Goal: Task Accomplishment & Management: Manage account settings

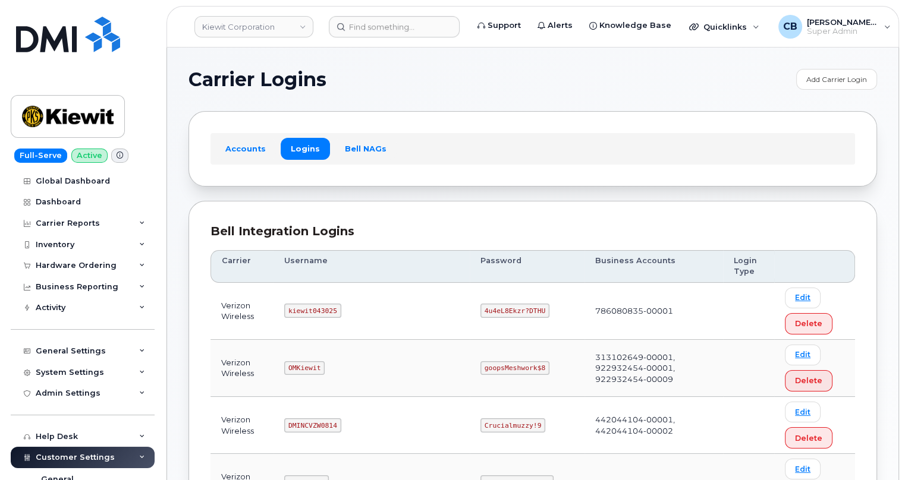
click at [309, 311] on code "kiewit043025" at bounding box center [312, 311] width 56 height 14
copy code "kiewit043025"
click at [480, 311] on code "4u4eL8Ekzr?DTHU" at bounding box center [514, 311] width 69 height 14
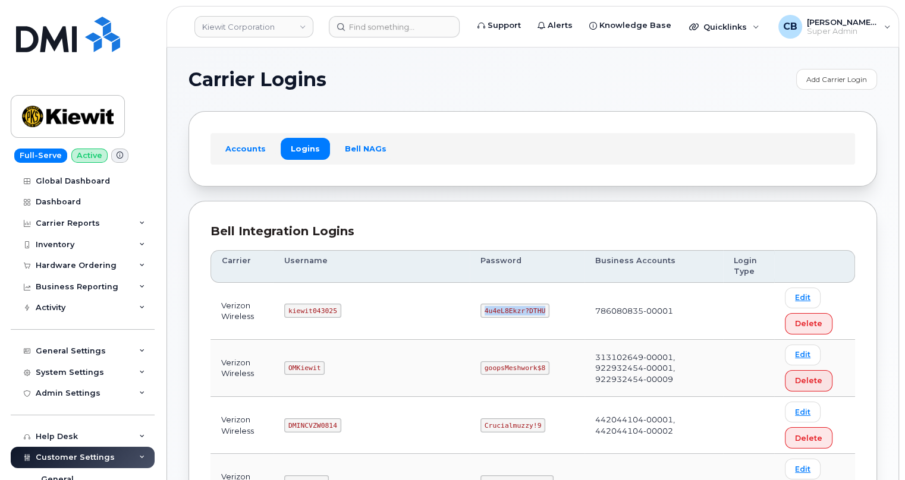
click at [480, 311] on code "4u4eL8Ekzr?DTHU" at bounding box center [514, 311] width 69 height 14
copy code "4u4eL8Ekzr?DTHU"
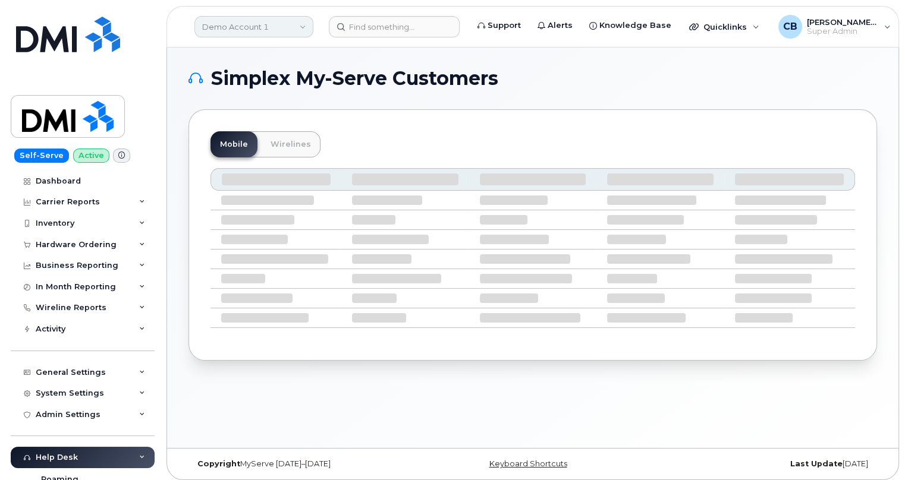
click at [223, 24] on link "Demo Account 1" at bounding box center [253, 26] width 119 height 21
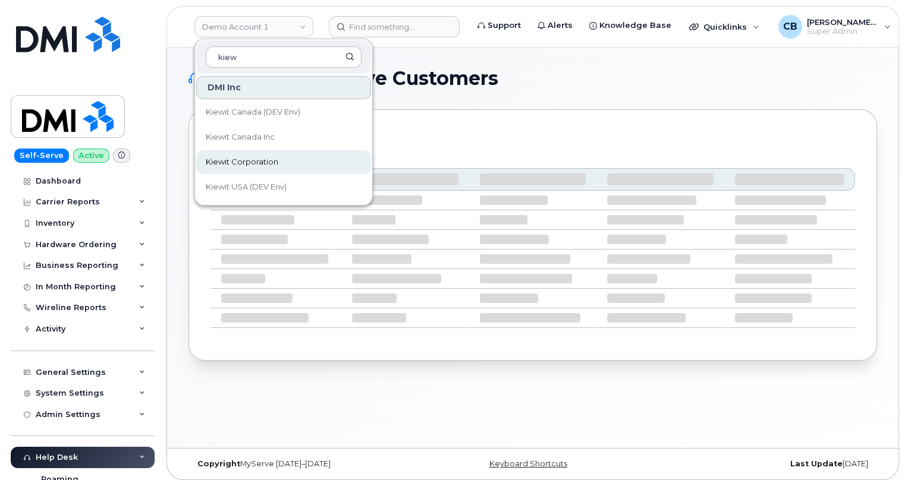
type input "kiew"
click at [230, 162] on span "Kiewit Corporation" at bounding box center [242, 162] width 73 height 12
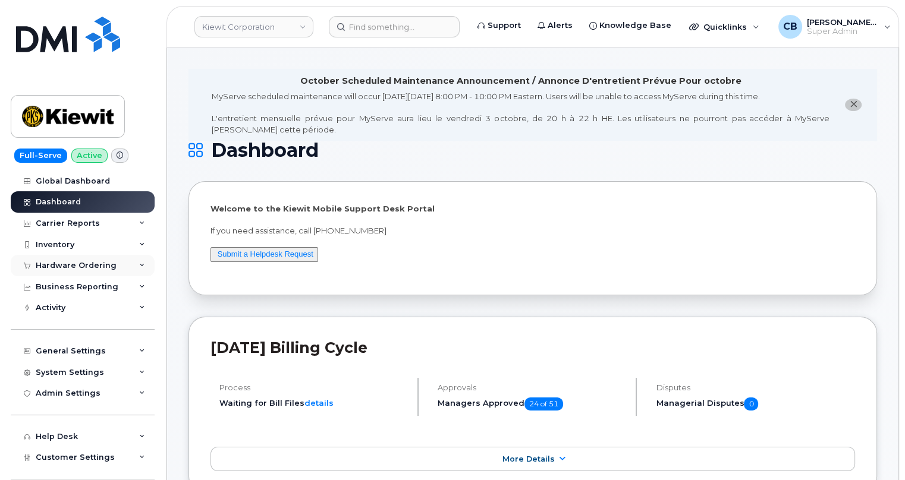
click at [48, 264] on div "Hardware Ordering" at bounding box center [76, 266] width 81 height 10
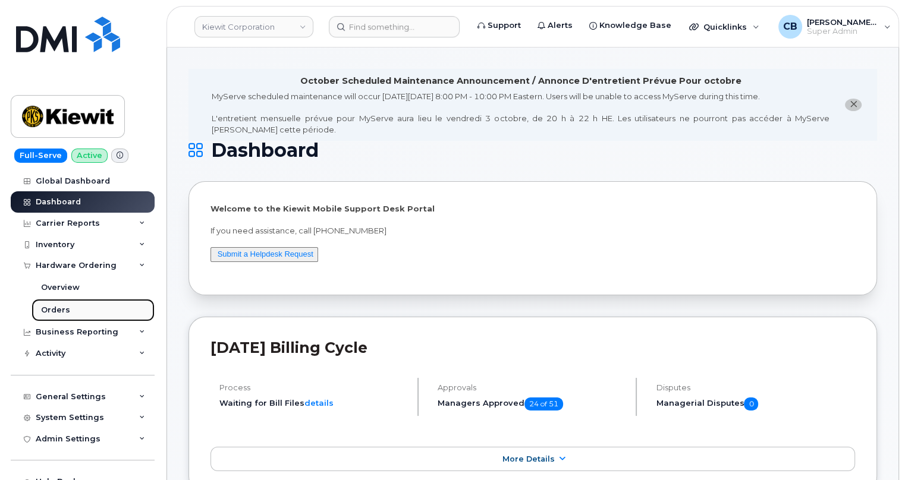
click at [53, 308] on div "Orders" at bounding box center [55, 310] width 29 height 11
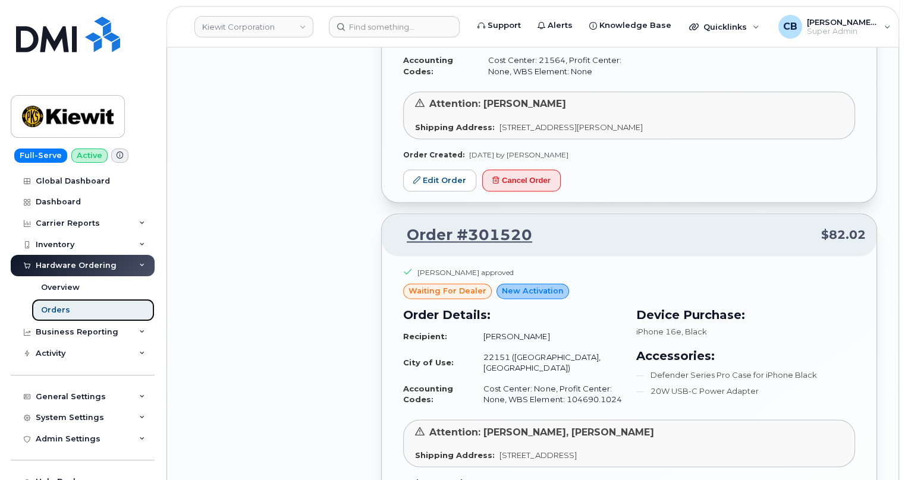
scroll to position [1730, 0]
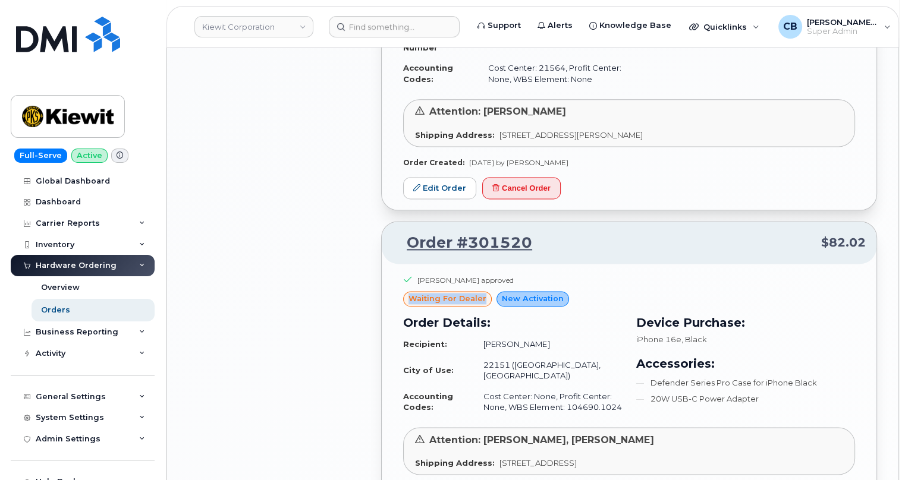
drag, startPoint x: 484, startPoint y: 247, endPoint x: 410, endPoint y: 248, distance: 73.7
click at [410, 291] on div "waiting for dealer" at bounding box center [447, 298] width 89 height 15
copy span "waiting for dealer"
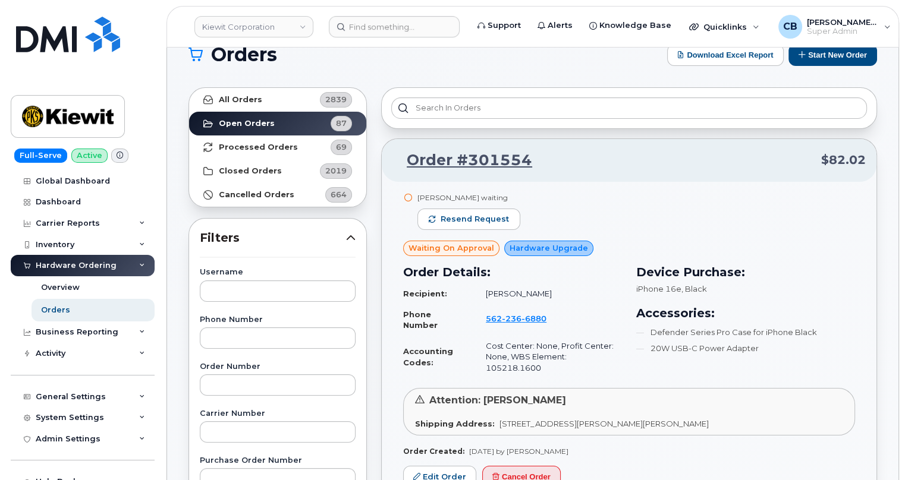
scroll to position [0, 0]
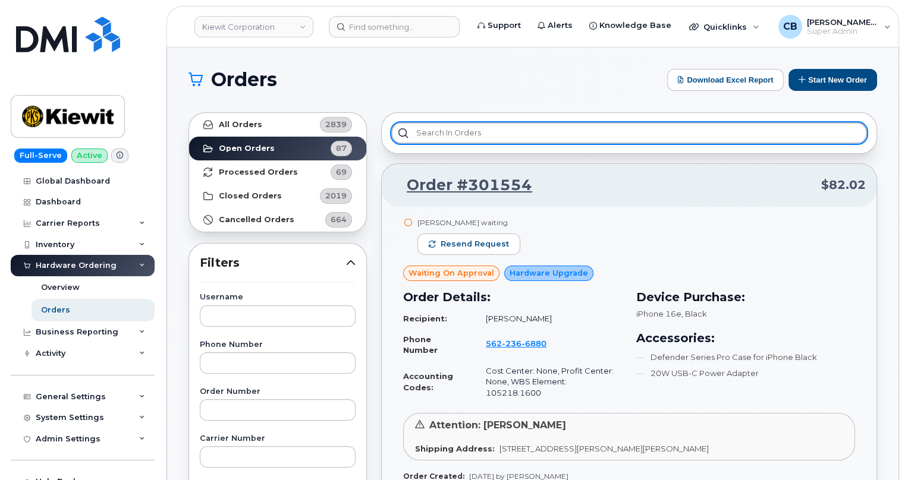
click at [452, 132] on input "text" at bounding box center [629, 132] width 476 height 21
paste input "waiting for dealer"
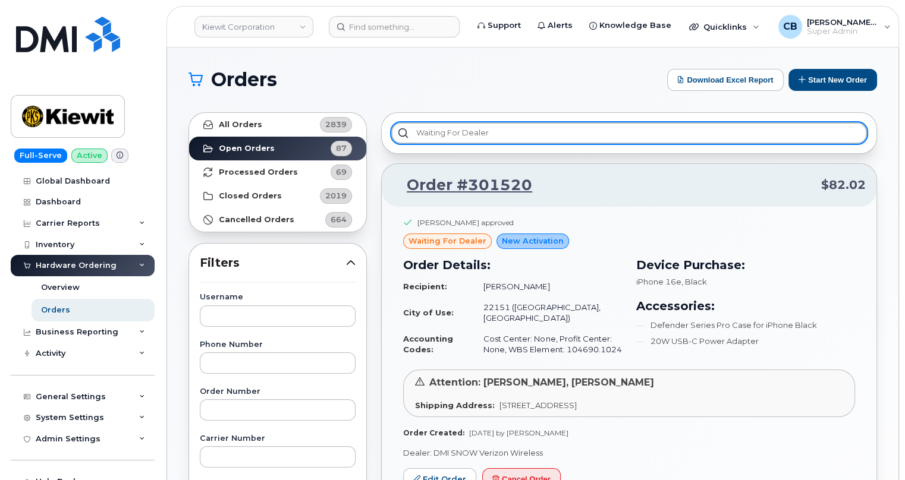
type input "waiting for dealer"
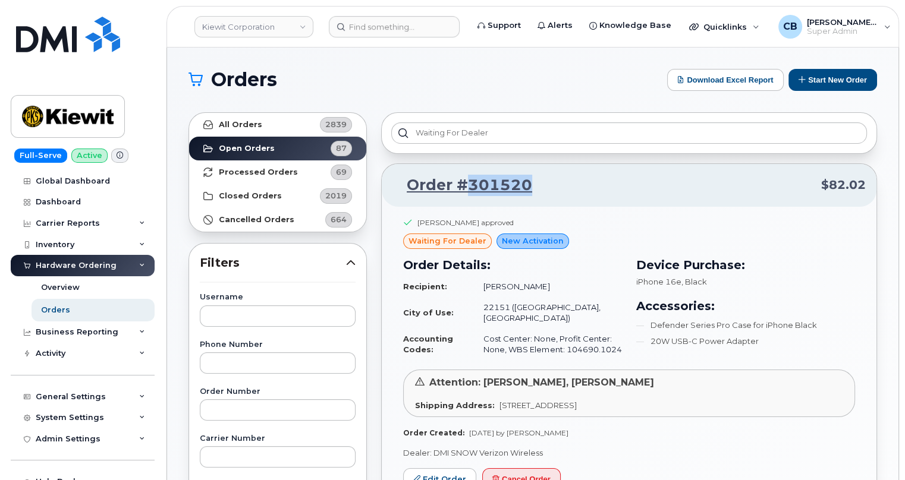
drag, startPoint x: 533, startPoint y: 183, endPoint x: 470, endPoint y: 183, distance: 63.6
click at [470, 183] on p "Order #301520 $82.02" at bounding box center [628, 185] width 473 height 21
copy link "301520"
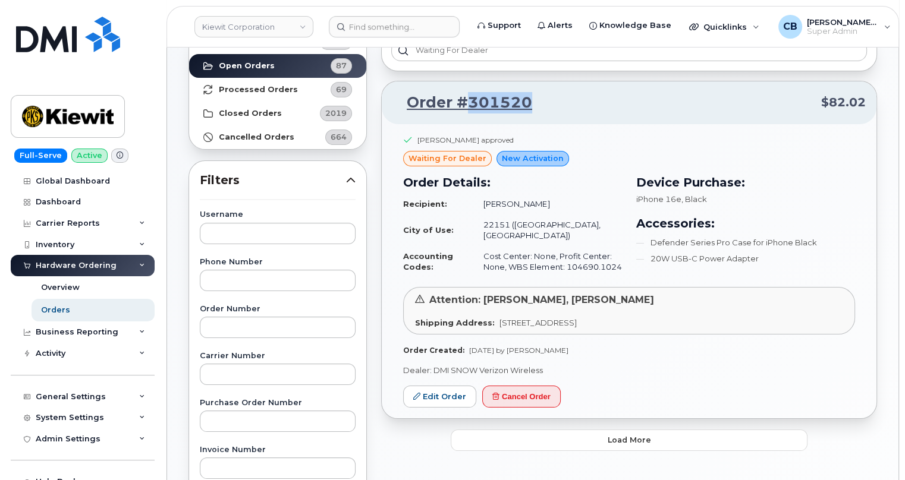
scroll to position [108, 0]
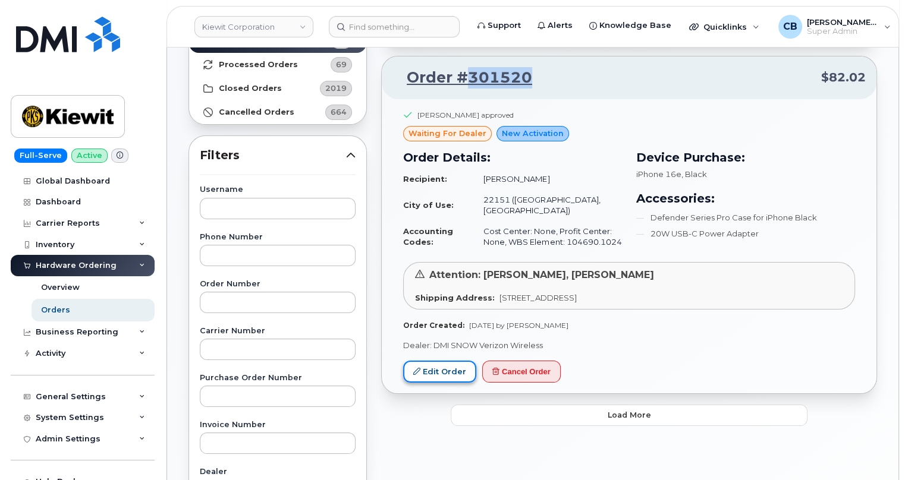
click at [440, 363] on link "Edit Order" at bounding box center [439, 372] width 73 height 22
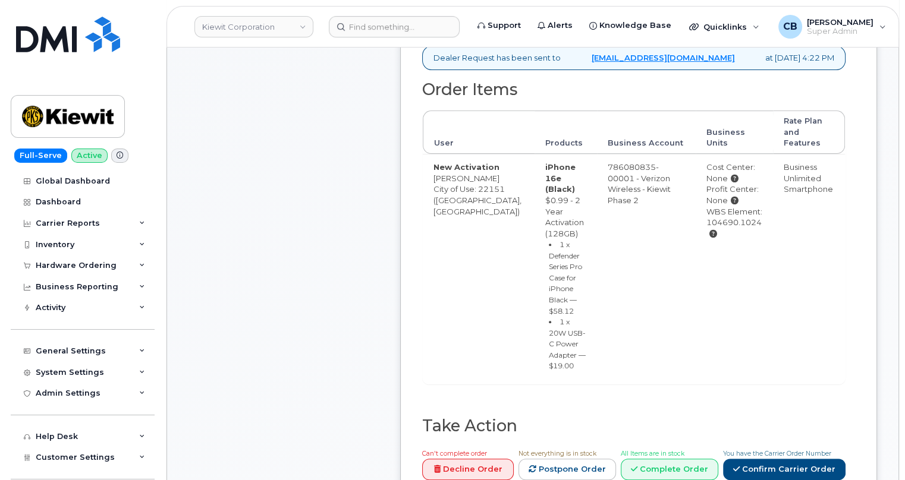
scroll to position [540, 0]
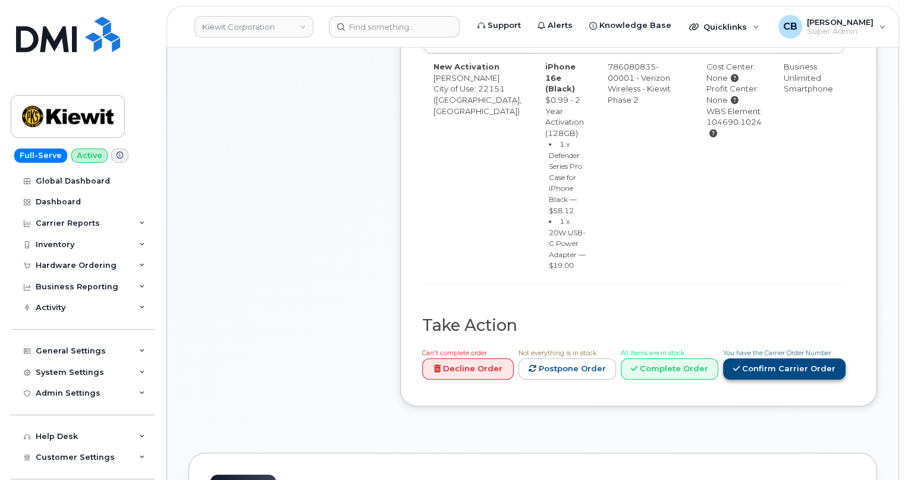
click at [779, 359] on link "Confirm Carrier Order" at bounding box center [784, 370] width 122 height 22
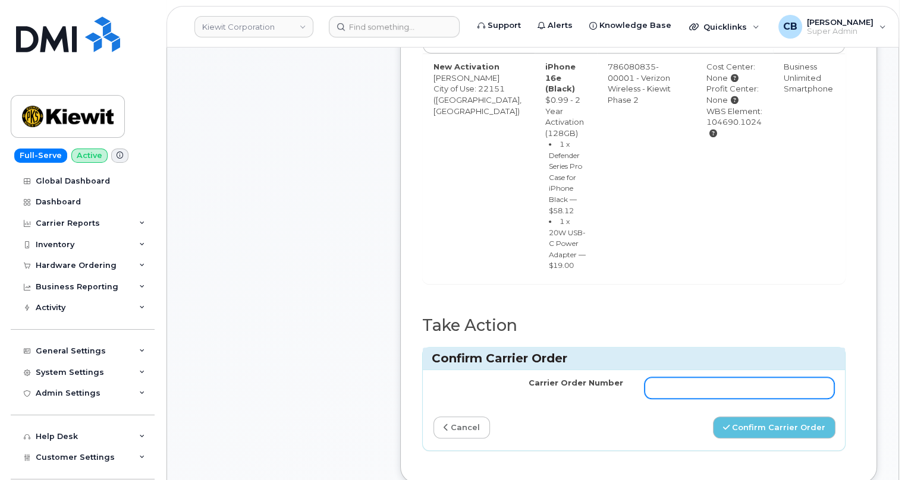
click at [681, 378] on input "Carrier Order Number" at bounding box center [740, 388] width 190 height 21
paste input "MB3000596236545"
type input "MB3000596236545"
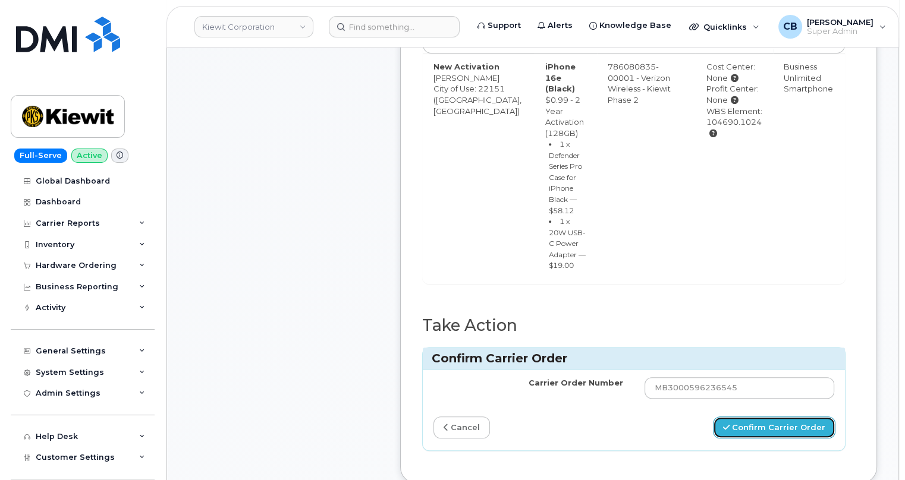
click at [785, 417] on button "Confirm Carrier Order" at bounding box center [774, 428] width 122 height 22
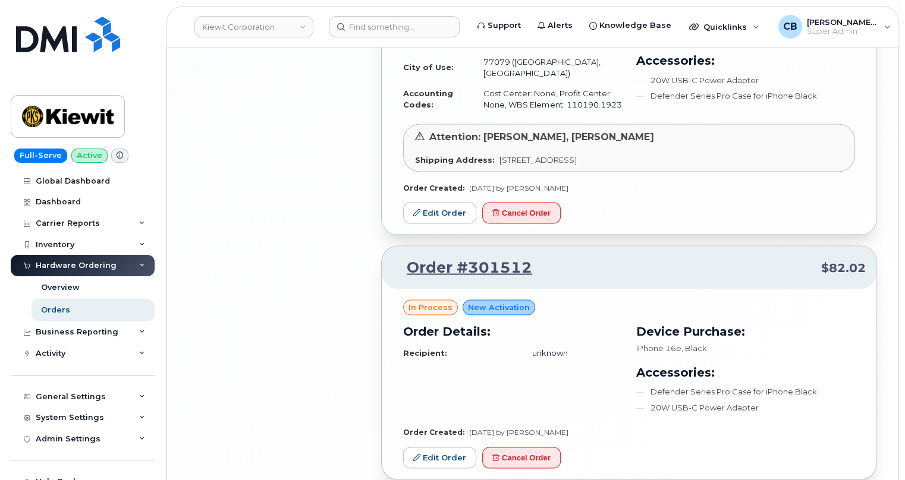
scroll to position [2450, 0]
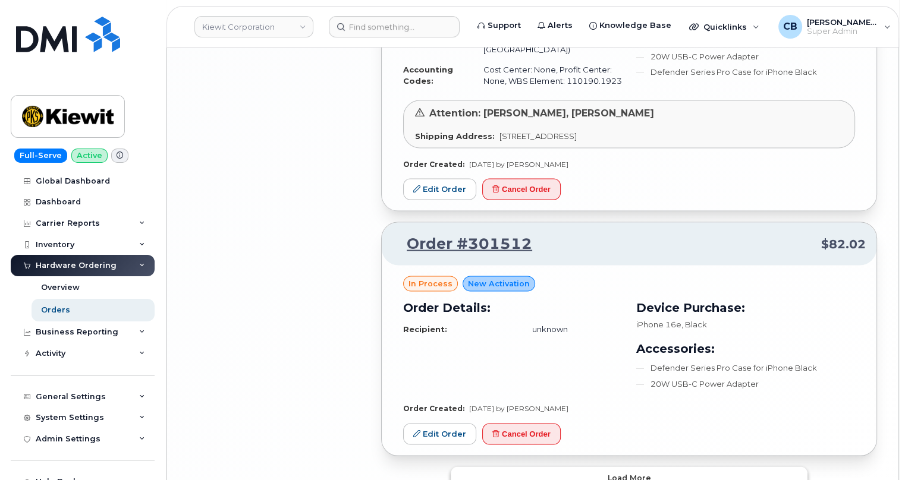
click at [630, 472] on span "Load more" at bounding box center [629, 477] width 43 height 11
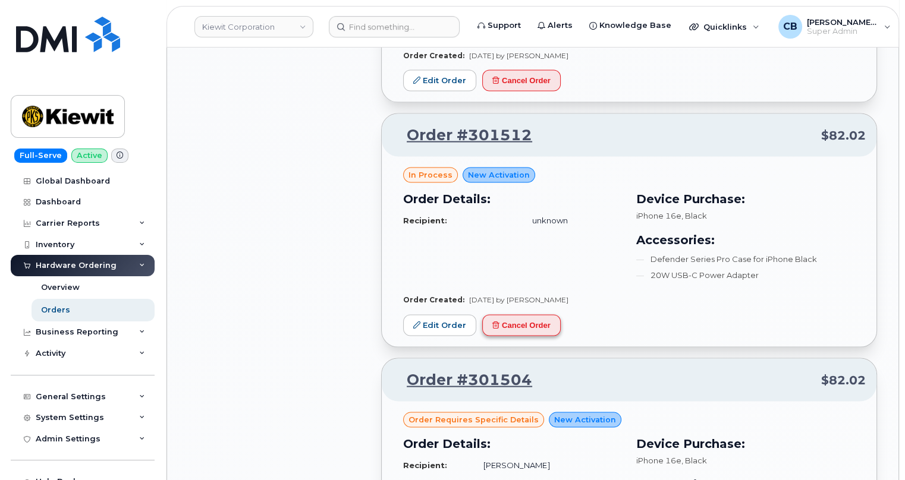
scroll to position [2774, 0]
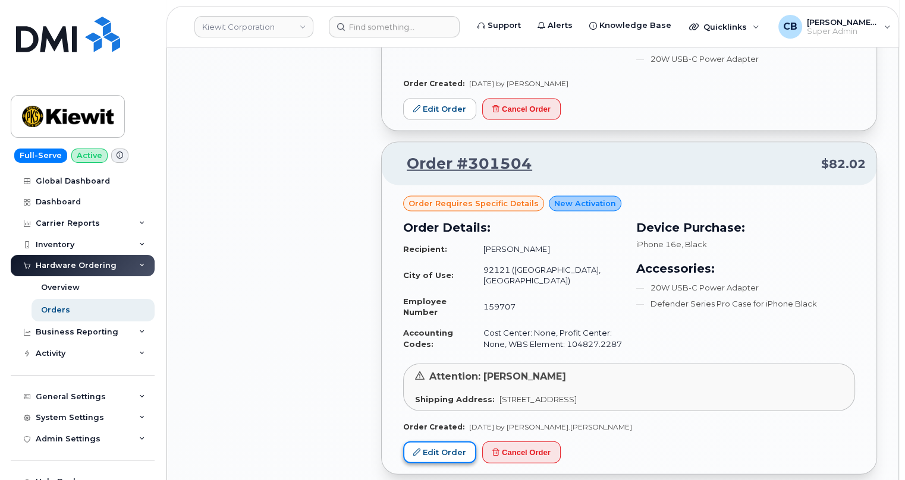
click at [439, 442] on link "Edit Order" at bounding box center [439, 453] width 73 height 22
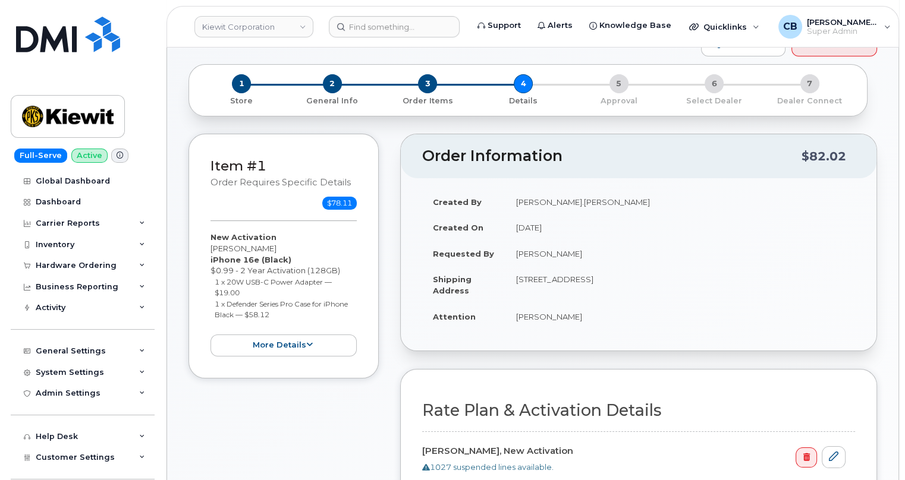
scroll to position [432, 0]
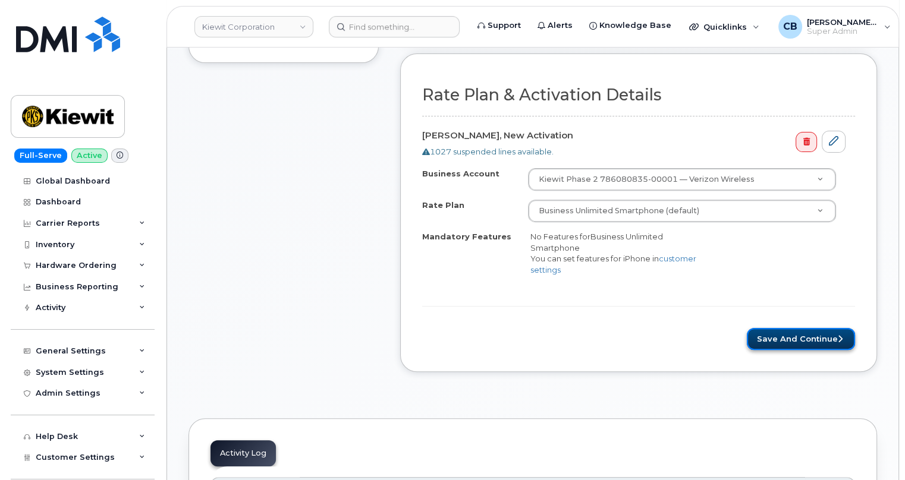
click at [777, 328] on button "Save and Continue" at bounding box center [801, 339] width 108 height 22
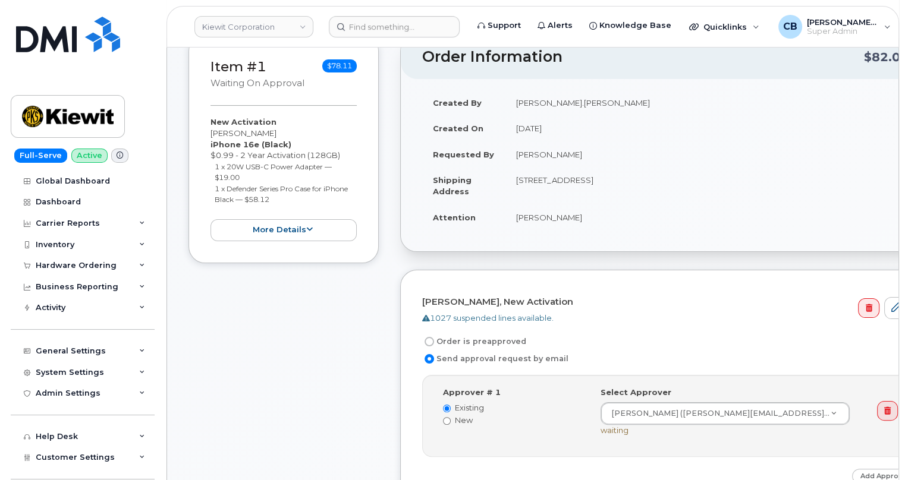
scroll to position [324, 0]
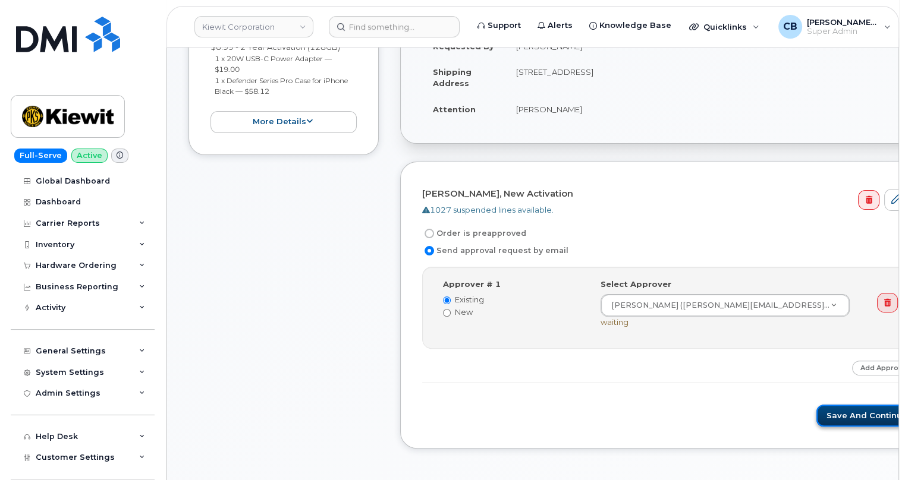
click at [816, 406] on button "Save and Continue" at bounding box center [866, 416] width 101 height 22
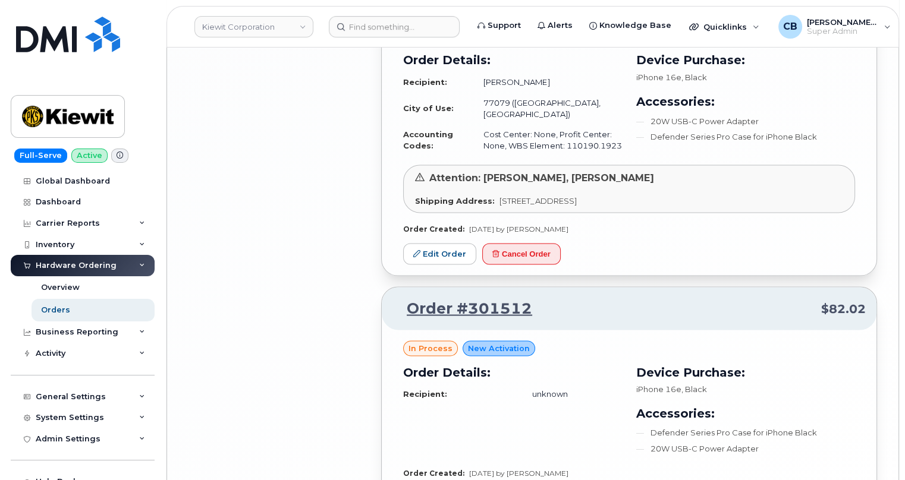
scroll to position [2450, 0]
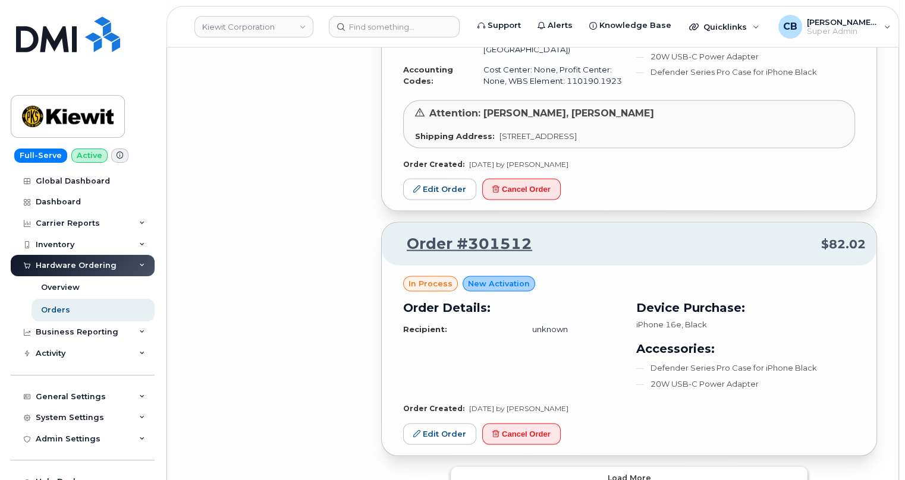
click at [606, 467] on button "Load more" at bounding box center [629, 477] width 357 height 21
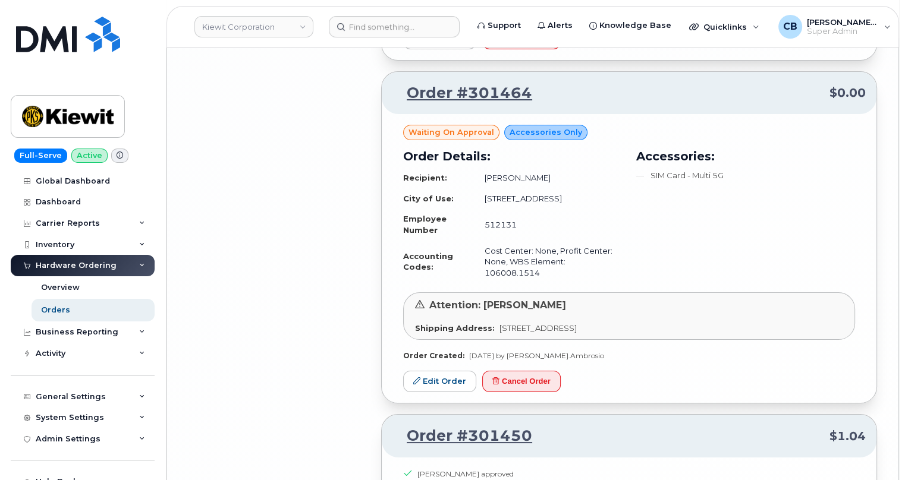
scroll to position [5044, 0]
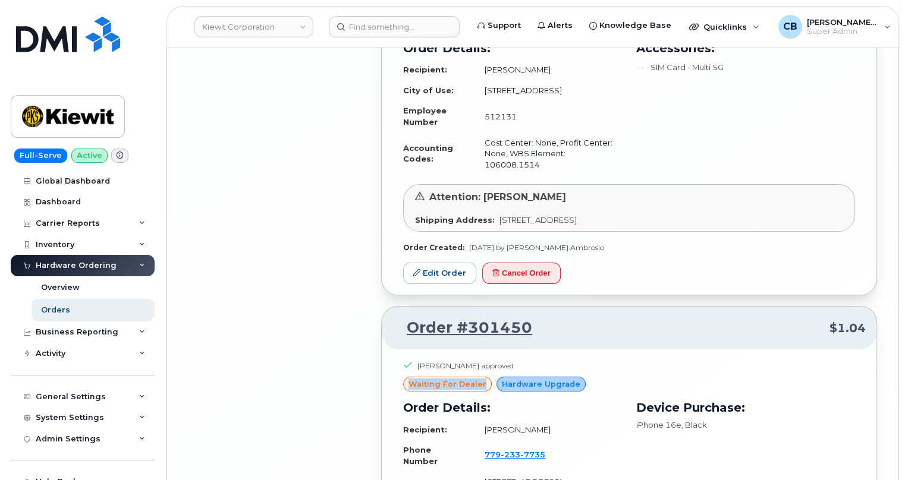
drag, startPoint x: 486, startPoint y: 267, endPoint x: 411, endPoint y: 266, distance: 75.5
click at [411, 377] on div "waiting for dealer" at bounding box center [447, 384] width 89 height 15
copy span "waiting for dealer"
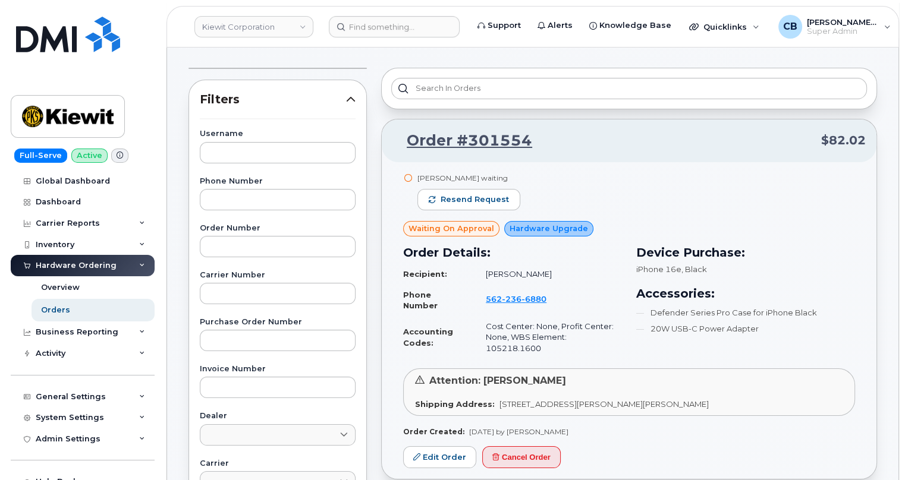
scroll to position [0, 0]
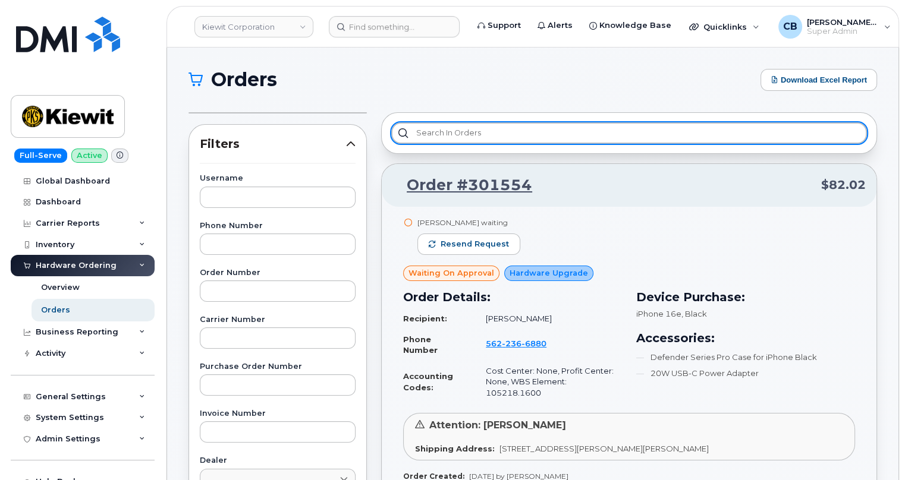
click at [505, 135] on input "text" at bounding box center [629, 132] width 476 height 21
paste input "waiting for dealer"
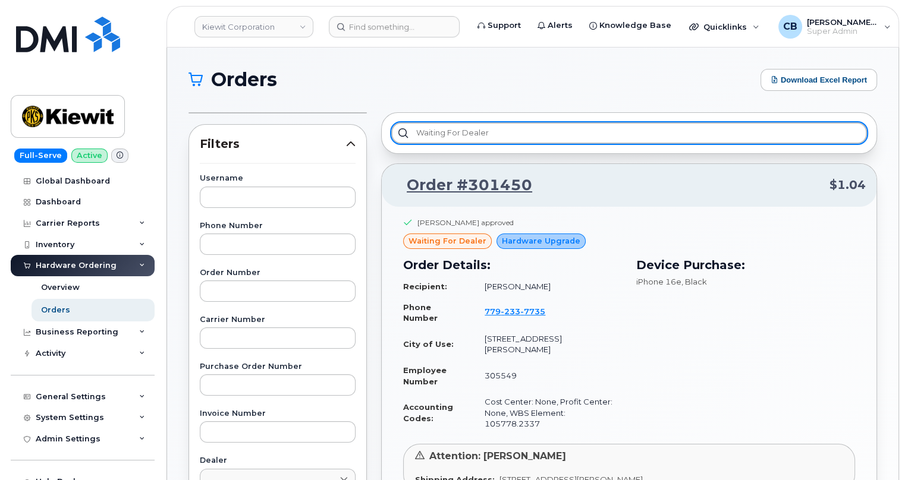
type input "waiting for dealer"
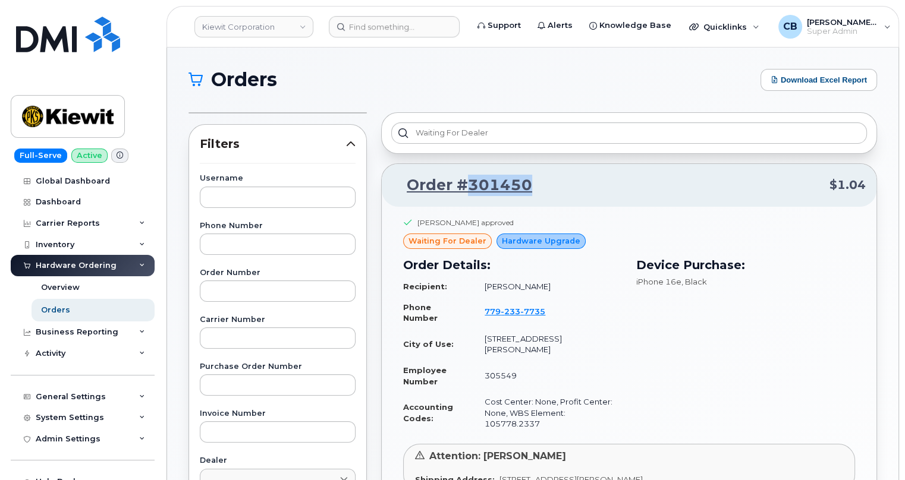
drag, startPoint x: 537, startPoint y: 186, endPoint x: 467, endPoint y: 186, distance: 69.6
click at [467, 186] on p "Order #301450 $1.04" at bounding box center [628, 185] width 473 height 21
copy link "301450"
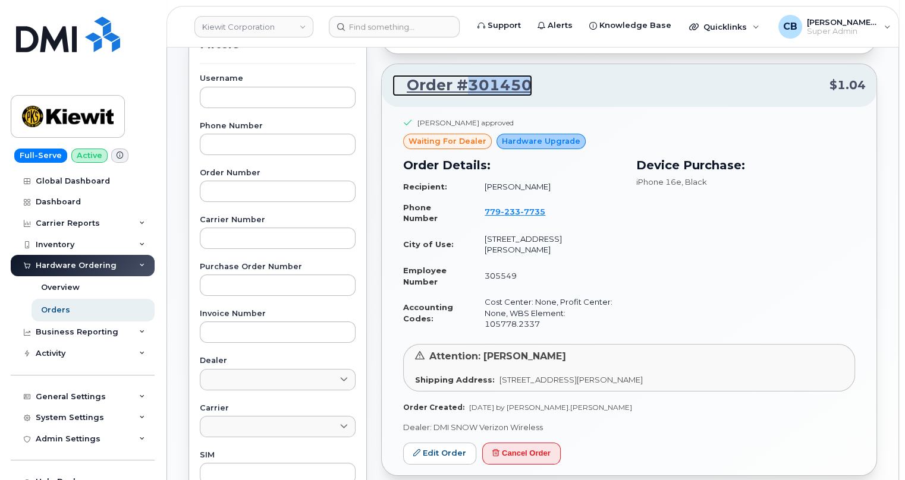
scroll to position [216, 0]
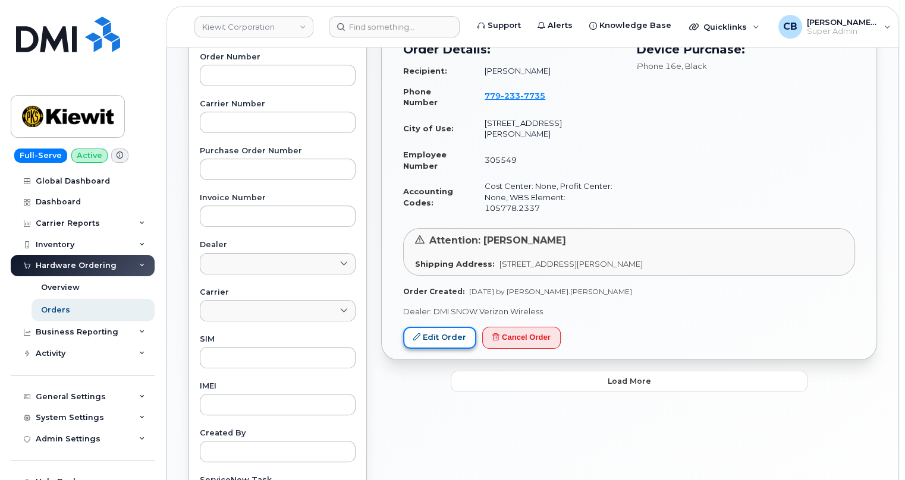
click at [443, 327] on link "Edit Order" at bounding box center [439, 338] width 73 height 22
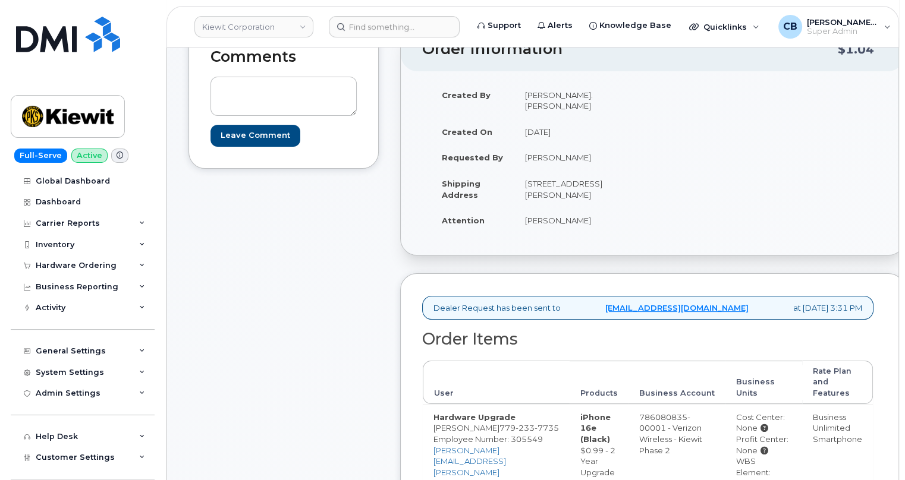
scroll to position [540, 0]
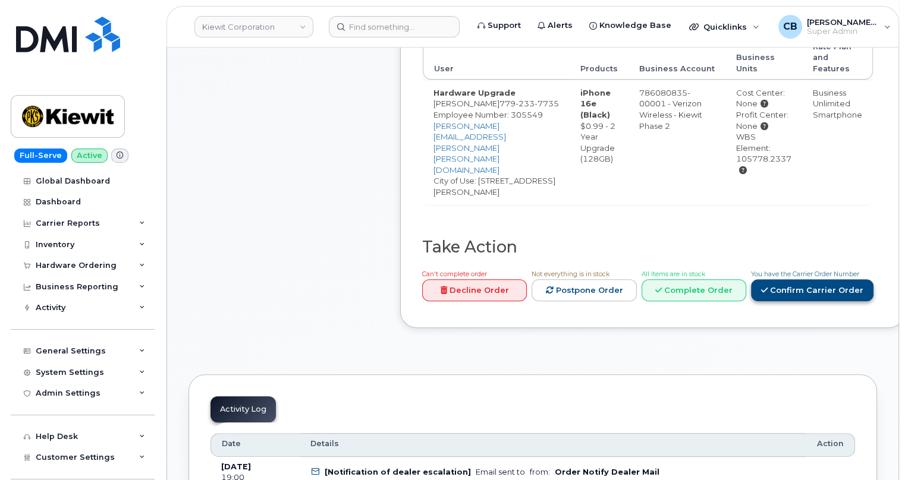
click at [784, 279] on link "Confirm Carrier Order" at bounding box center [812, 290] width 122 height 22
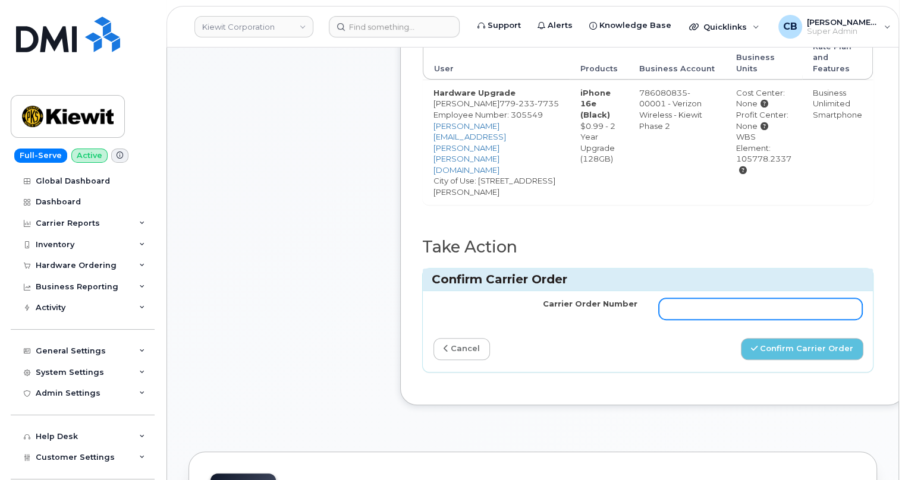
click at [757, 298] on input "Carrier Order Number" at bounding box center [761, 308] width 204 height 21
paste input "MB1000503377164"
type input "MB1000503377164"
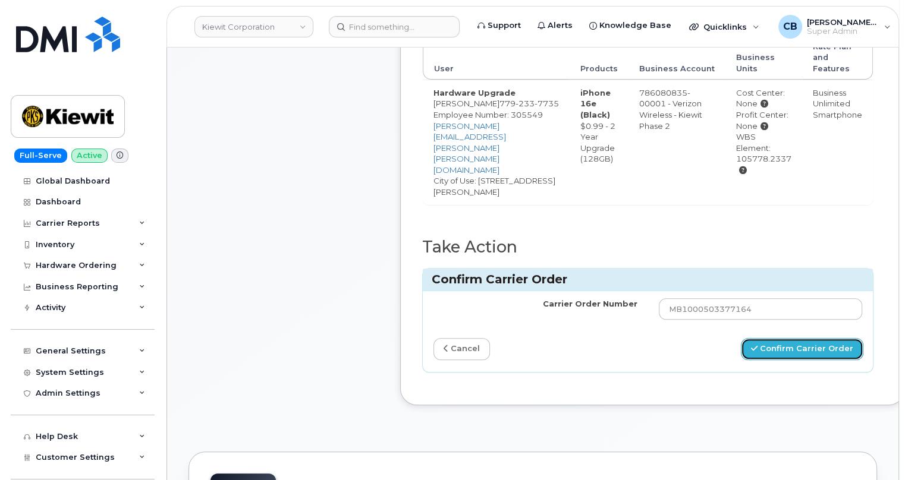
drag, startPoint x: 771, startPoint y: 307, endPoint x: 772, endPoint y: 313, distance: 6.0
click at [772, 338] on button "Confirm Carrier Order" at bounding box center [802, 349] width 122 height 22
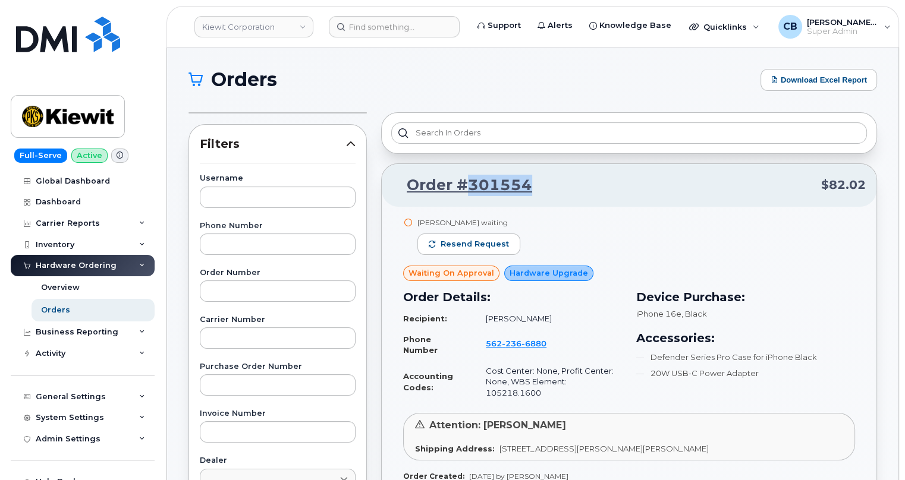
drag, startPoint x: 538, startPoint y: 184, endPoint x: 467, endPoint y: 191, distance: 71.1
click at [467, 191] on p "Order #301554 $82.02" at bounding box center [628, 185] width 473 height 21
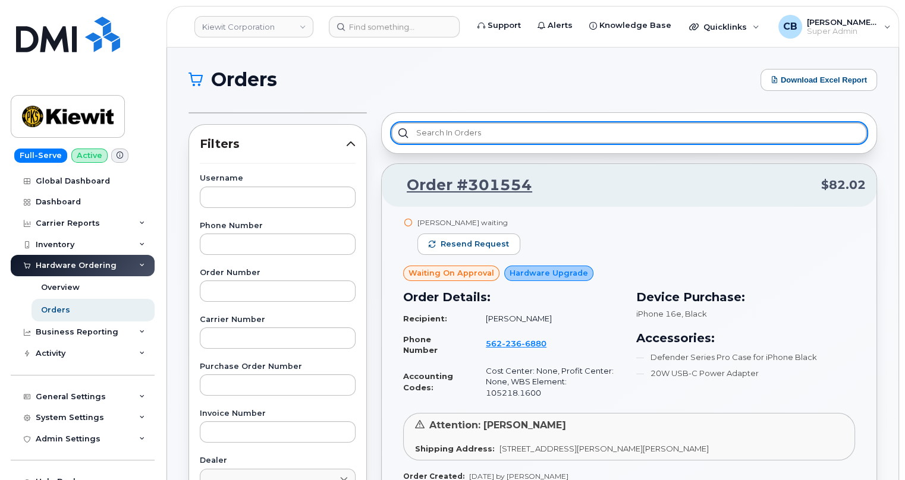
click at [443, 137] on input "text" at bounding box center [629, 132] width 476 height 21
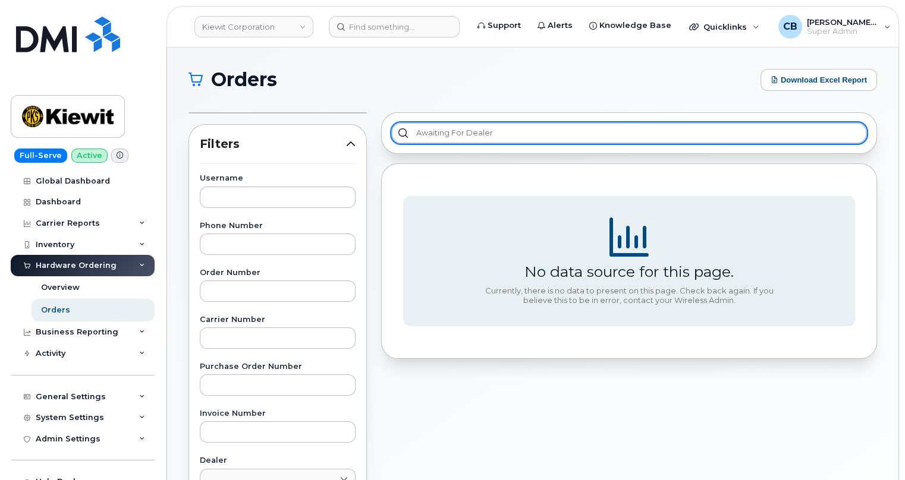
type input "Awaiting for dealer"
click at [452, 136] on input "Awaiting for dealer" at bounding box center [629, 132] width 476 height 21
drag, startPoint x: 488, startPoint y: 135, endPoint x: 345, endPoint y: 129, distance: 143.4
click at [360, 129] on div "Filters Username Phone Number Order Number Carrier Number Purchase Order Number…" at bounding box center [532, 463] width 703 height 716
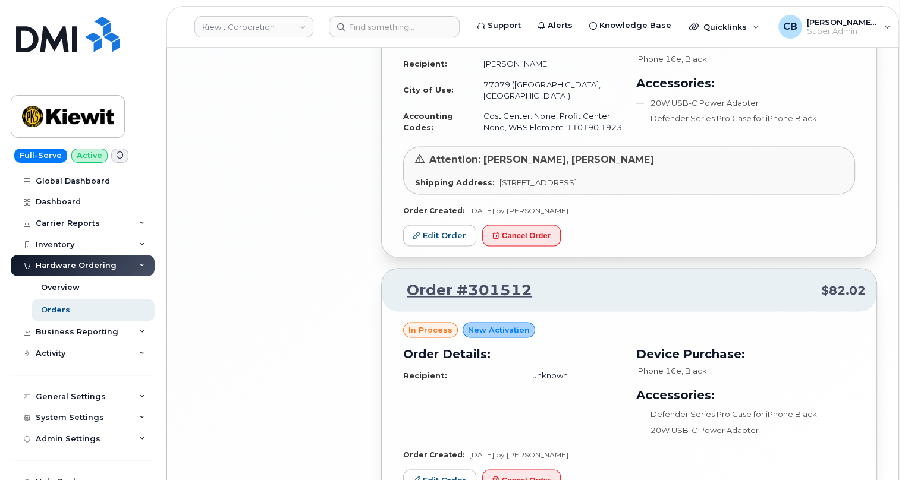
scroll to position [2450, 0]
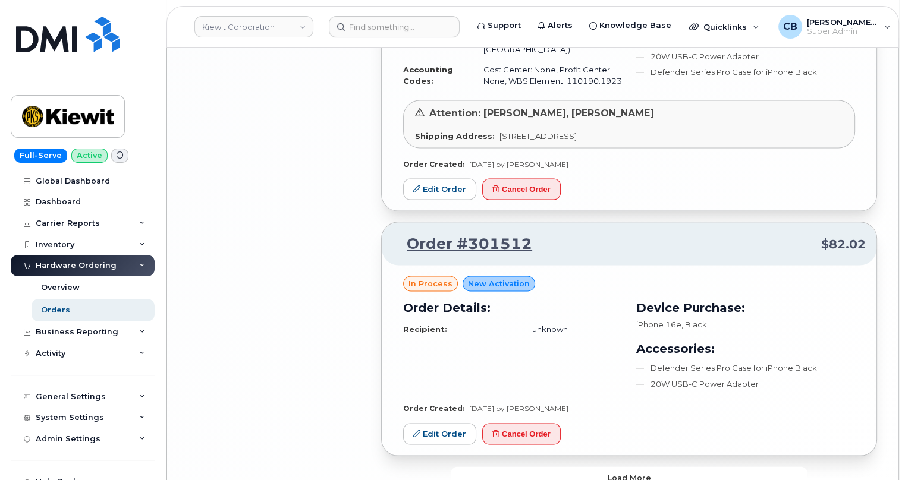
click at [624, 472] on span "Load more" at bounding box center [629, 477] width 43 height 11
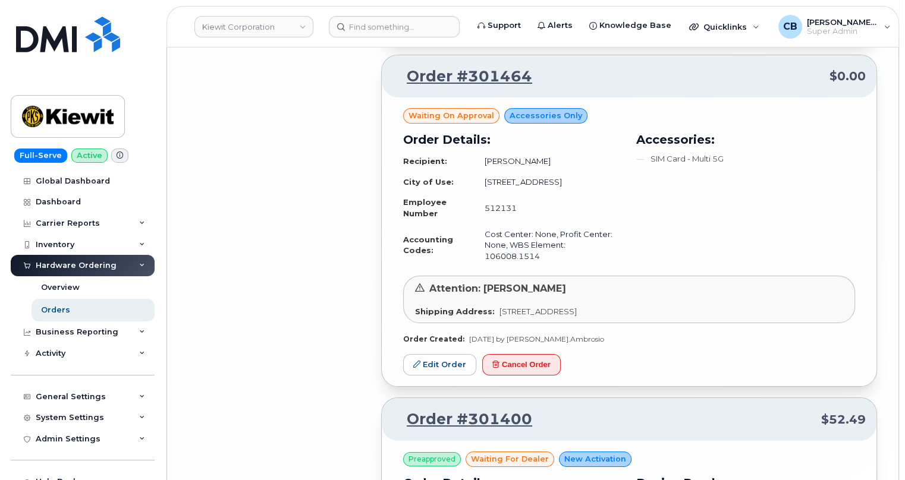
scroll to position [5153, 0]
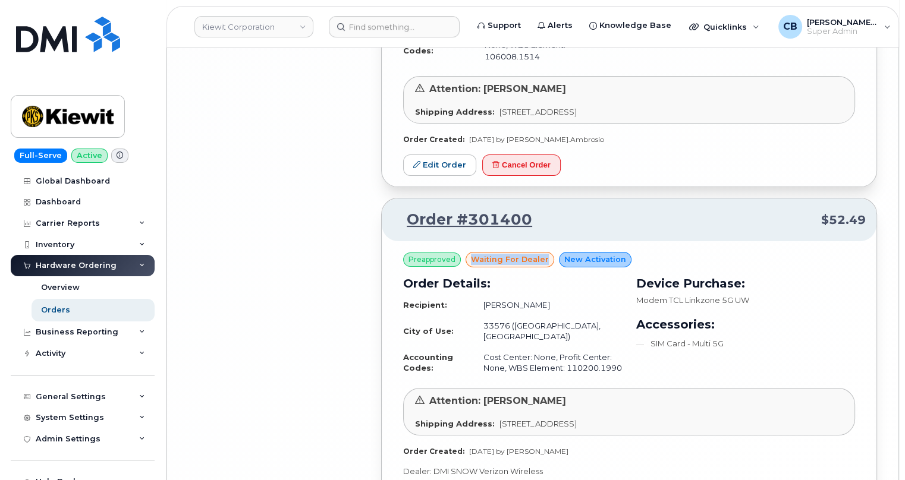
drag, startPoint x: 545, startPoint y: 141, endPoint x: 472, endPoint y: 145, distance: 72.7
click at [472, 252] on div "waiting for dealer" at bounding box center [510, 259] width 89 height 15
copy span "waiting for dealer"
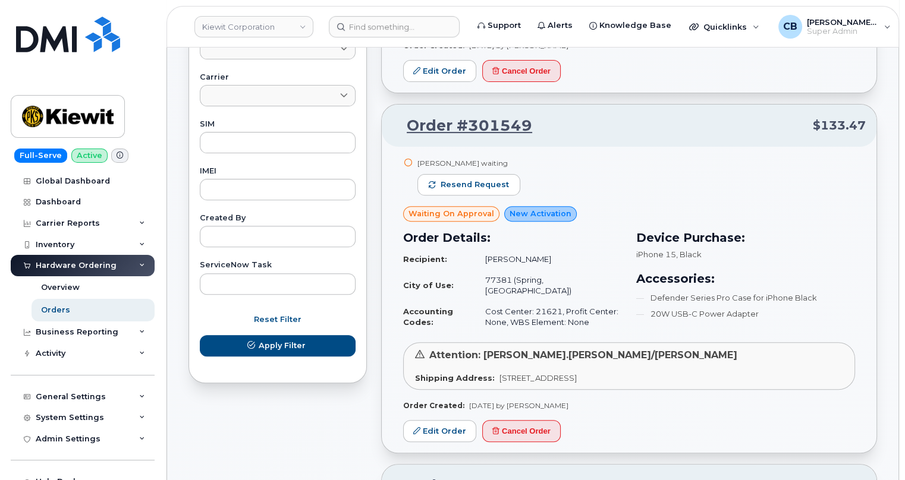
scroll to position [0, 0]
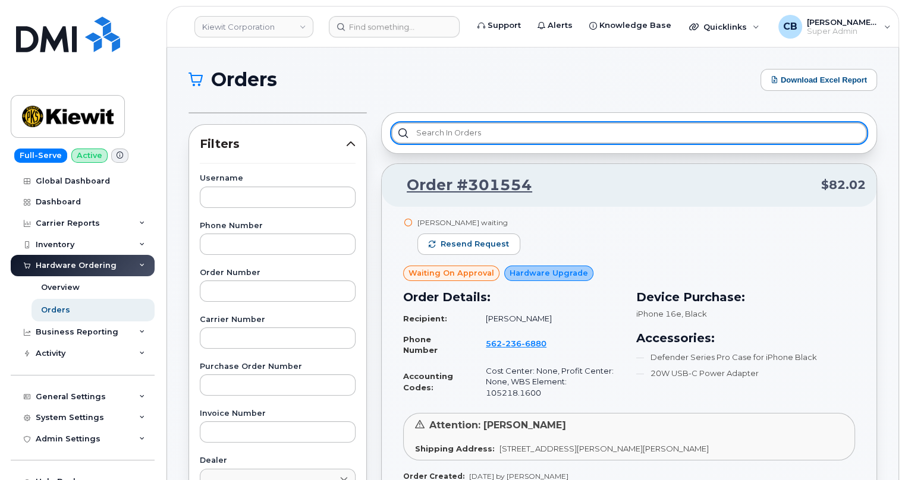
click at [488, 137] on input "text" at bounding box center [629, 132] width 476 height 21
paste input "waiting for dealer"
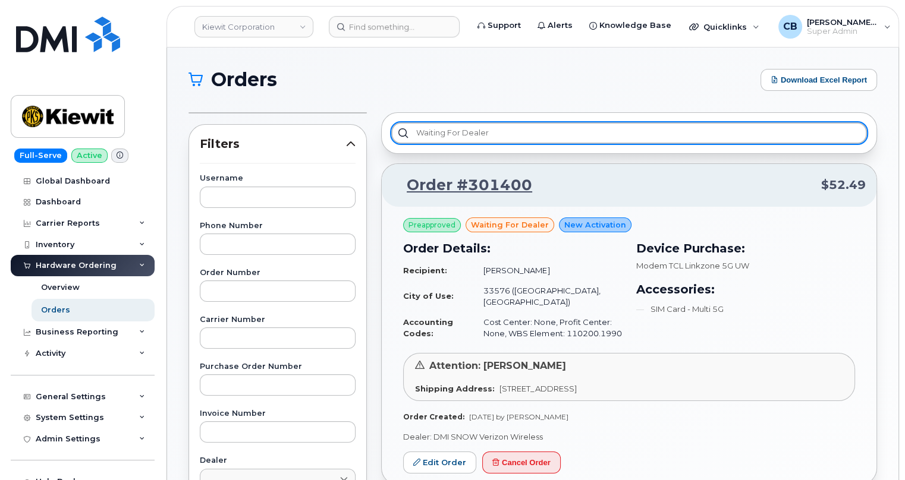
type input "waiting for dealer"
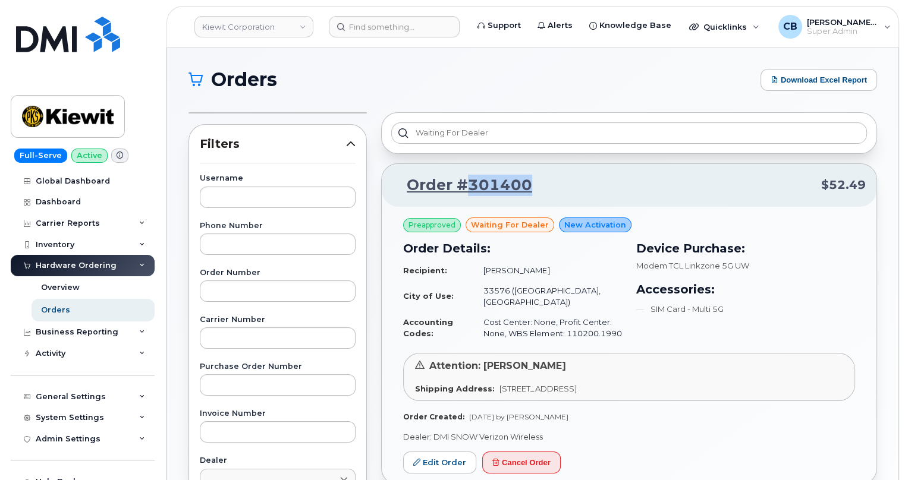
drag, startPoint x: 536, startPoint y: 184, endPoint x: 466, endPoint y: 184, distance: 69.6
click at [466, 184] on p "Order #301400 $52.49" at bounding box center [628, 185] width 473 height 21
copy link "301400"
click at [262, 26] on link "Kiewit Corporation" at bounding box center [253, 26] width 119 height 21
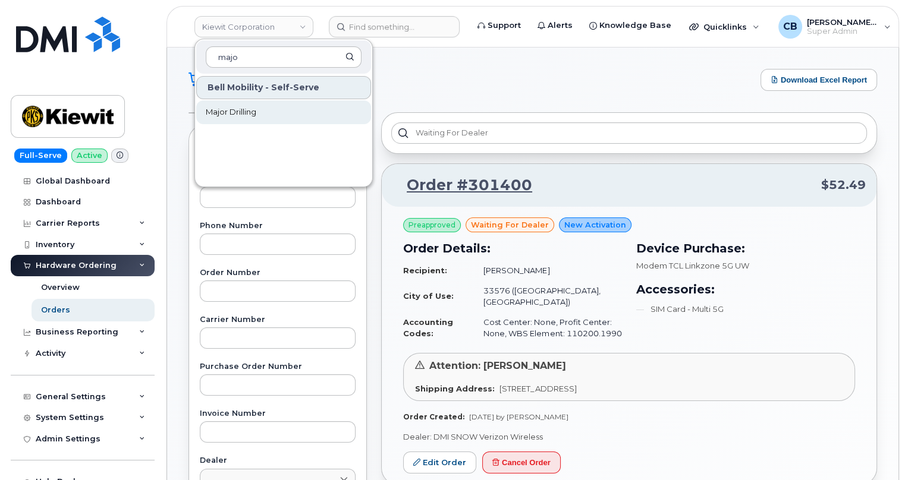
type input "majo"
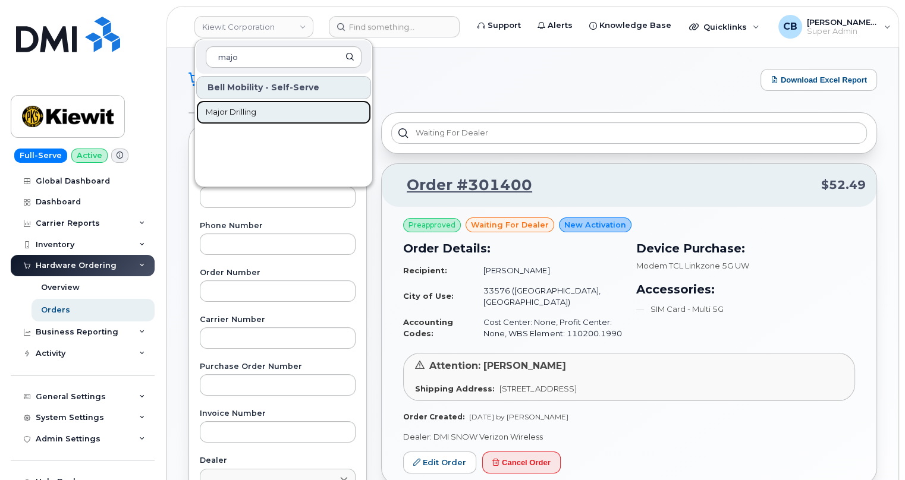
click at [227, 114] on span "Major Drilling" at bounding box center [231, 112] width 51 height 12
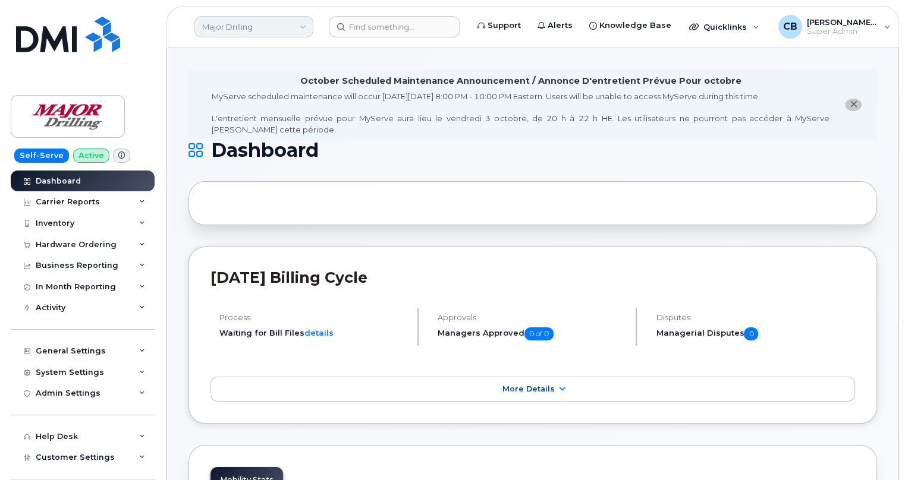
click at [256, 23] on link "Major Drilling" at bounding box center [253, 26] width 119 height 21
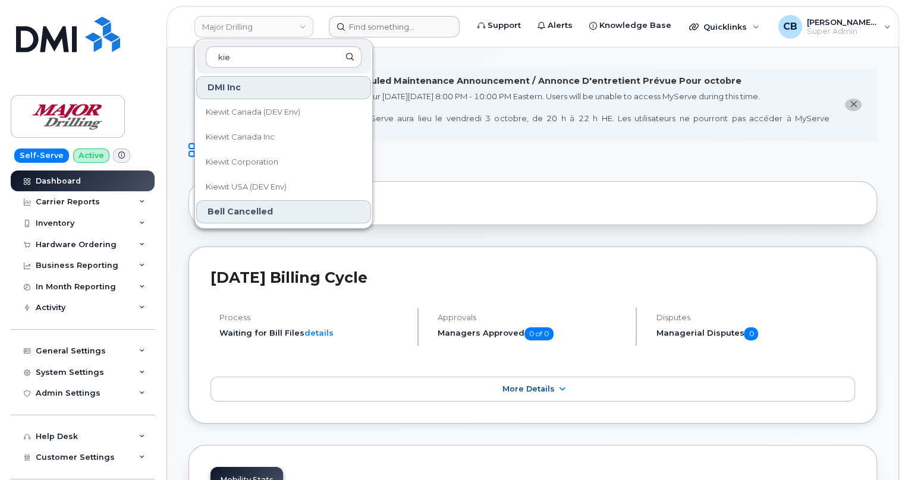
type input "kie"
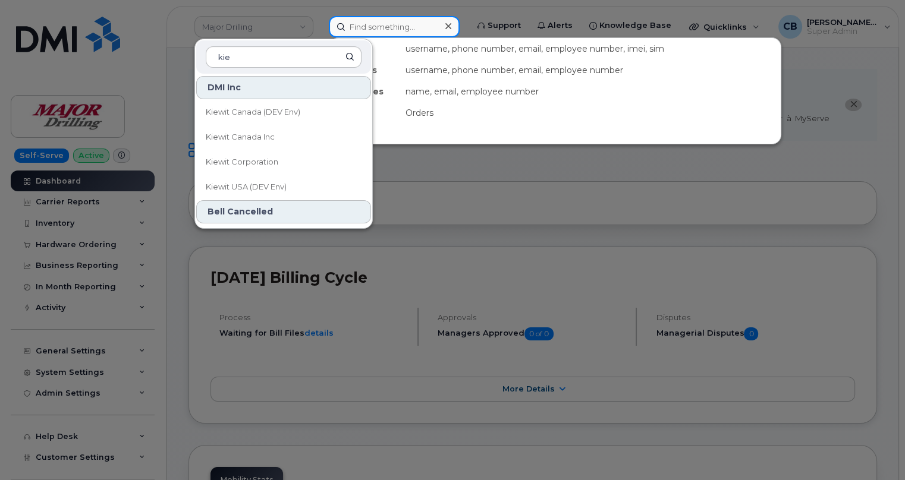
click at [358, 30] on input at bounding box center [394, 26] width 131 height 21
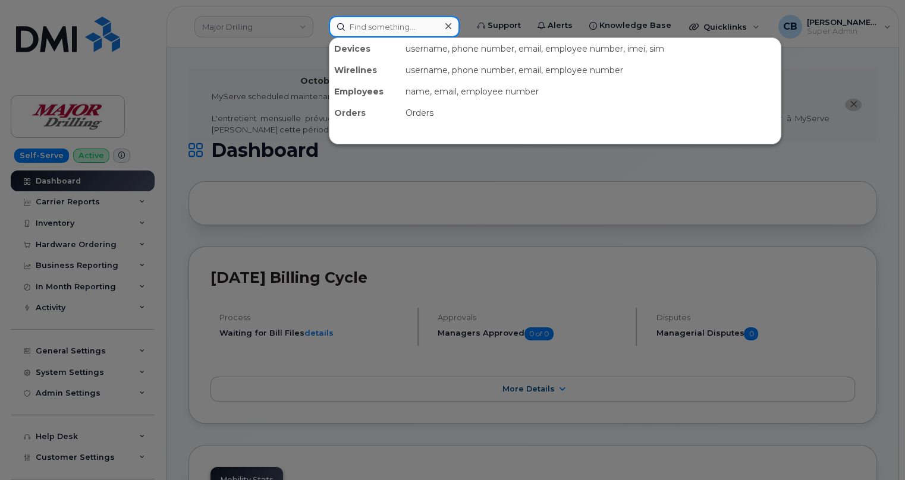
paste input "Uleman Gomez"
type input "Uleman Gomez"
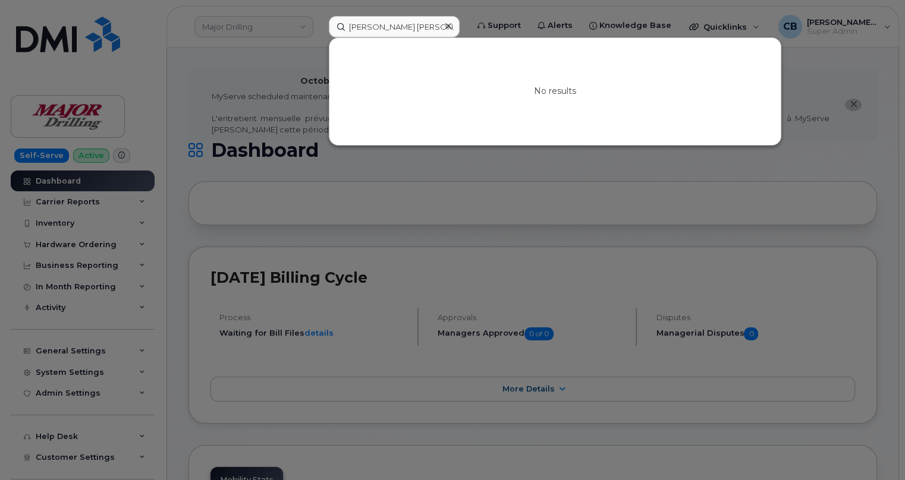
click at [451, 28] on icon at bounding box center [448, 26] width 6 height 10
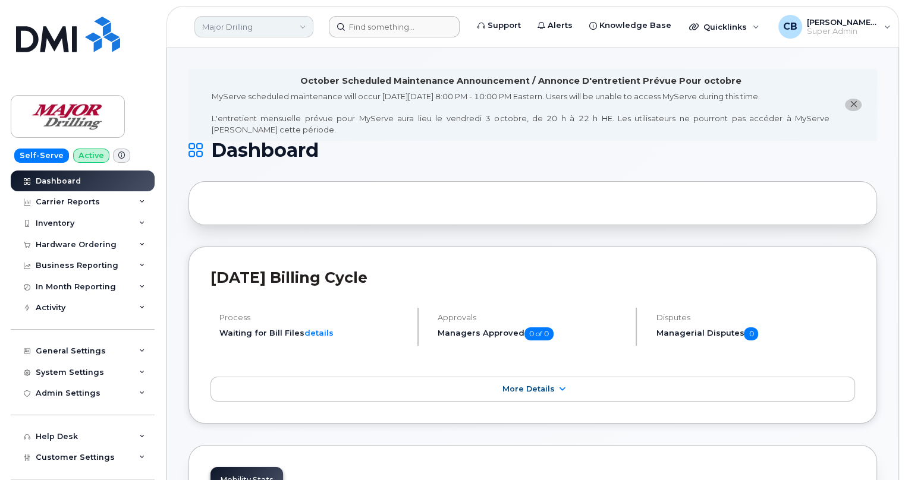
click at [279, 26] on link "Major Drilling" at bounding box center [253, 26] width 119 height 21
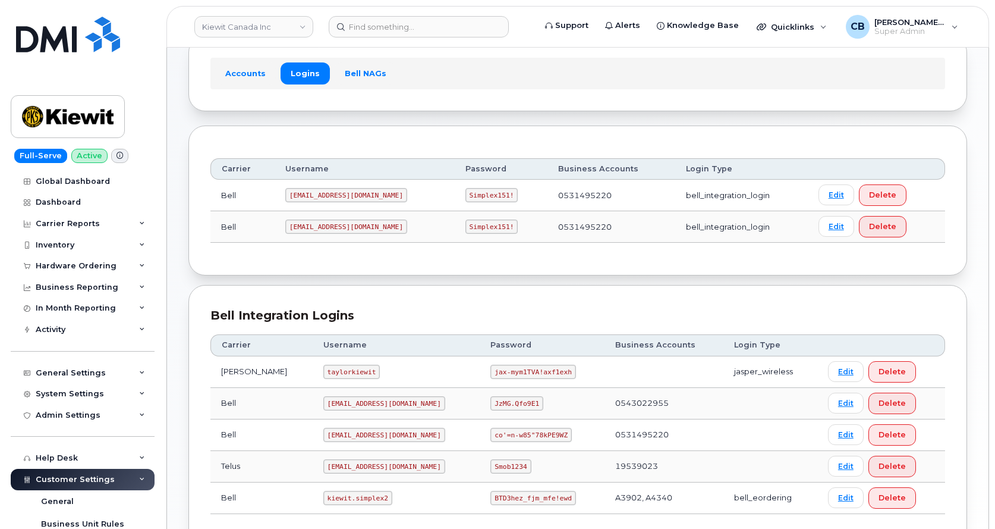
scroll to position [119, 0]
